Goal: Task Accomplishment & Management: Manage account settings

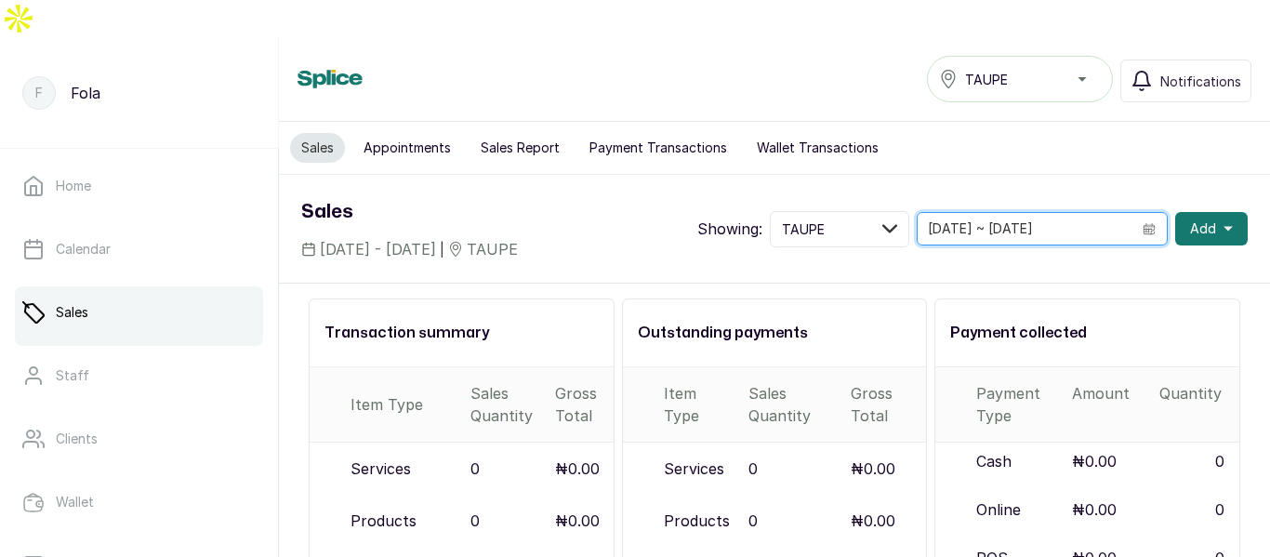
click at [1036, 213] on input "[DATE] ~ [DATE]" at bounding box center [1024, 229] width 214 height 32
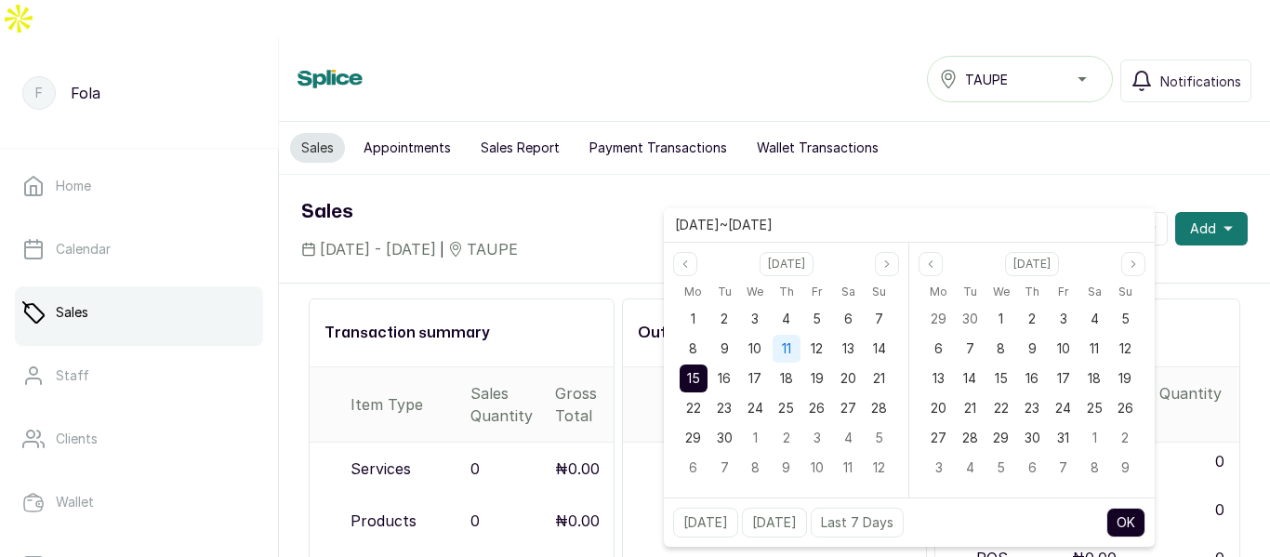
click at [782, 347] on span "11" at bounding box center [786, 348] width 9 height 16
click at [681, 374] on div "15" at bounding box center [693, 378] width 28 height 28
click at [1125, 516] on button "OK" at bounding box center [1125, 522] width 39 height 30
type input "[DATE] ~ [DATE]"
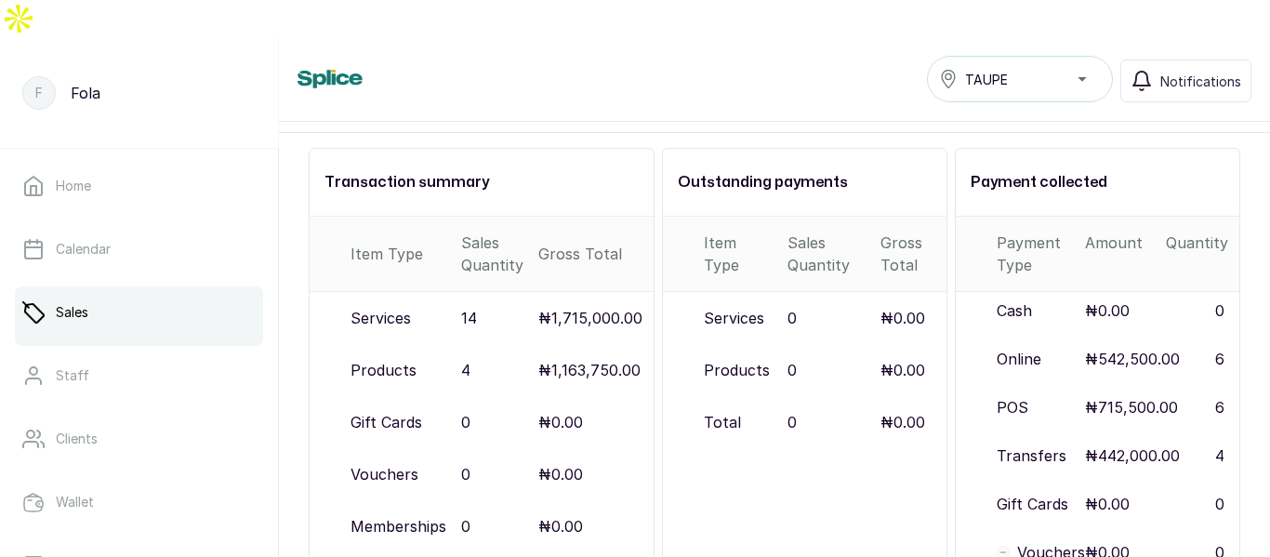
scroll to position [451, 0]
click at [81, 295] on p "Money" at bounding box center [77, 304] width 42 height 19
